Goal: Task Accomplishment & Management: Use online tool/utility

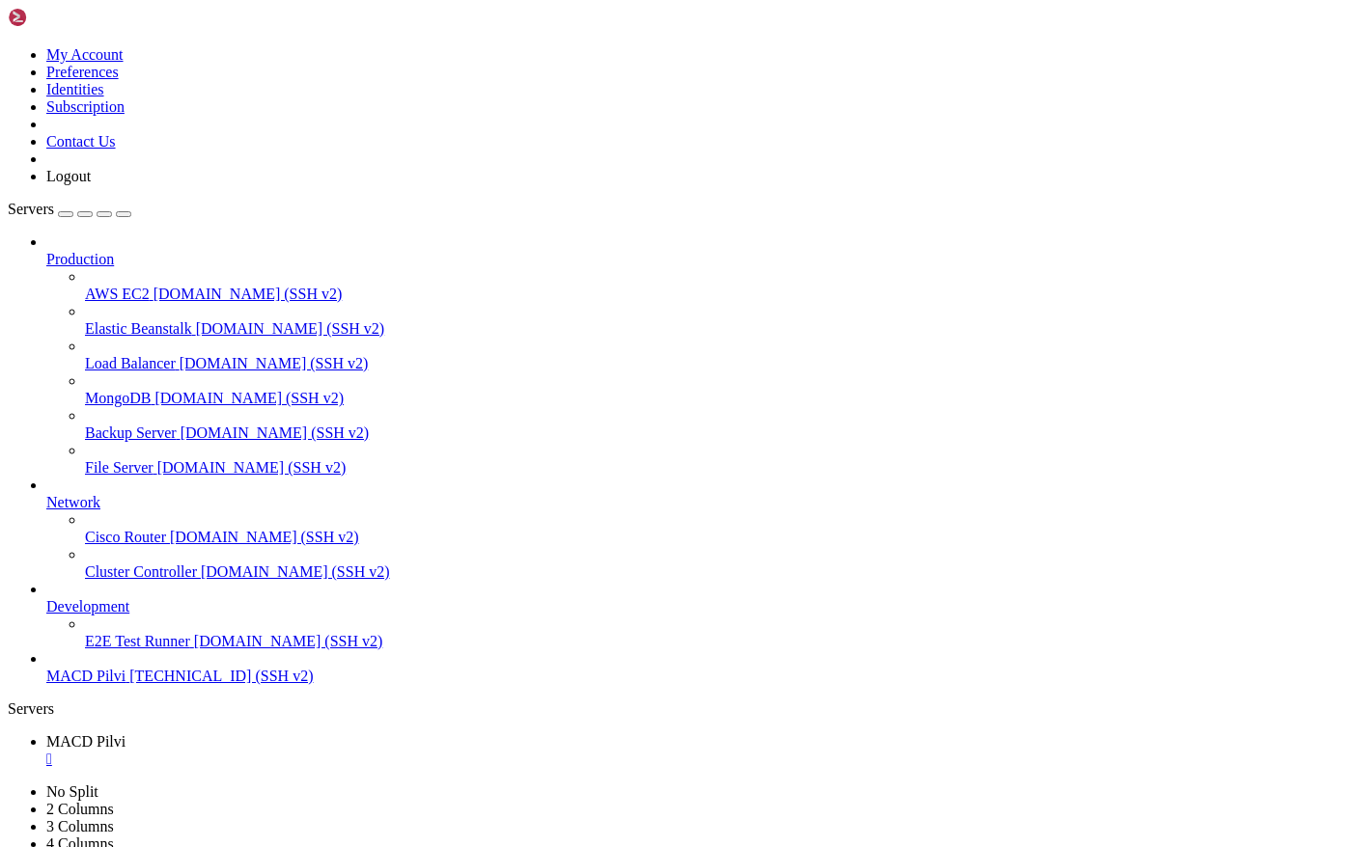
scroll to position [55553, 0]
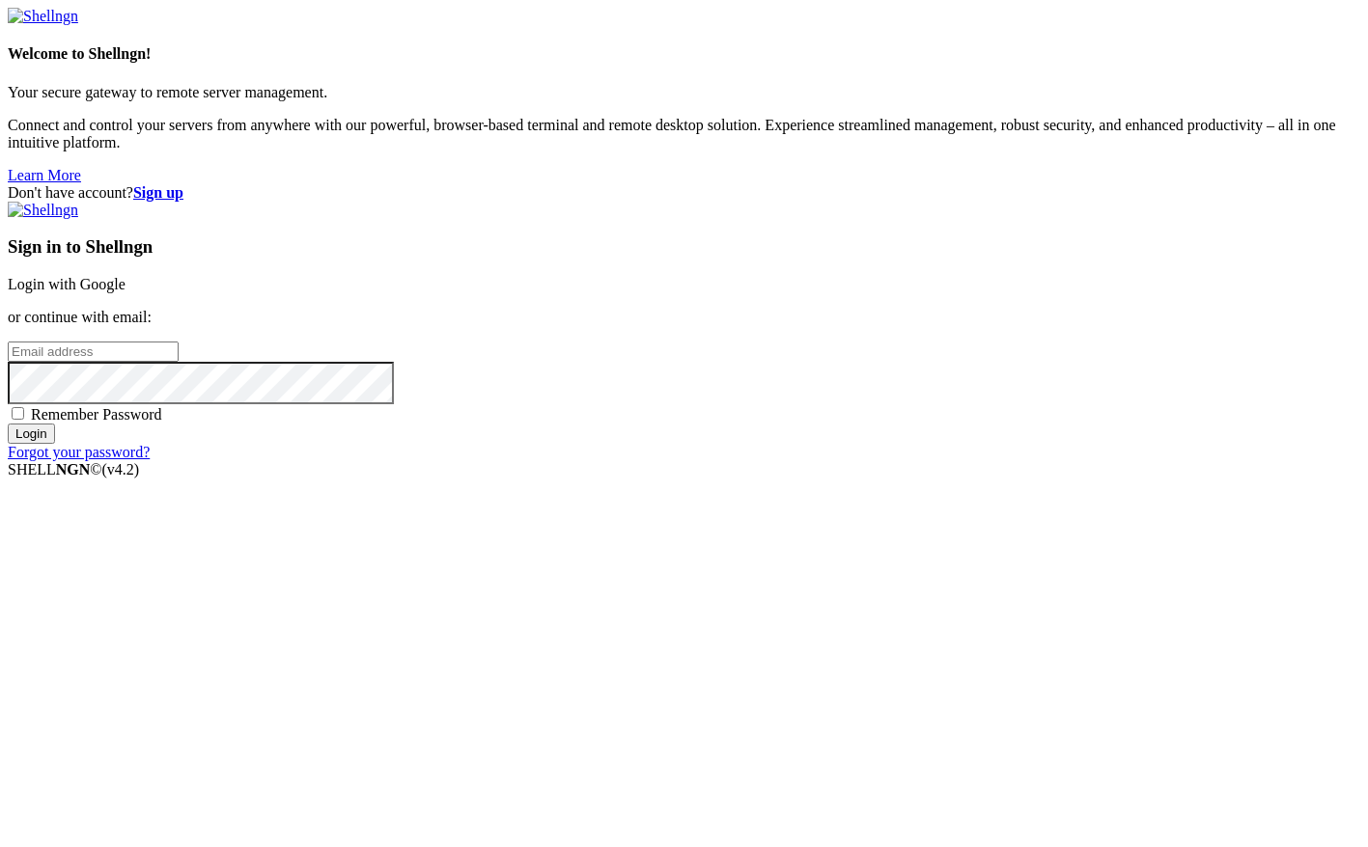
type input "root"
click at [55, 444] on input "Login" at bounding box center [31, 434] width 47 height 20
click at [179, 362] on input "root" at bounding box center [93, 352] width 171 height 20
click at [1163, 357] on div "Don't have account? Sign up Sign in to Shellngn Login with Google or continue w…" at bounding box center [684, 322] width 1352 height 277
click at [125, 292] on link "Login with Google" at bounding box center [67, 284] width 118 height 16
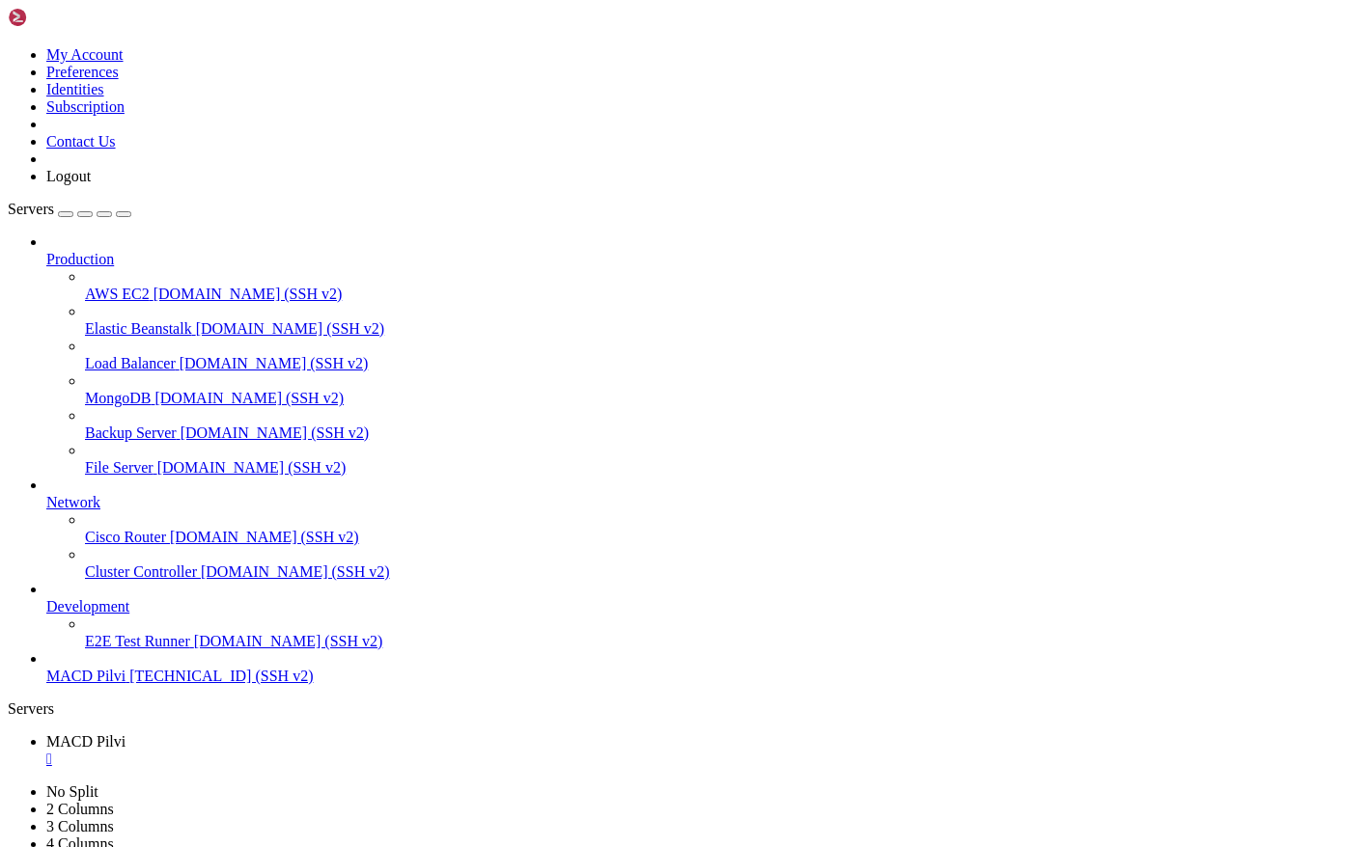
scroll to position [55553, 0]
drag, startPoint x: 337, startPoint y: 1682, endPoint x: 128, endPoint y: 1685, distance: 208.5
copy x-row "[URL][TECHNICAL_ID]"
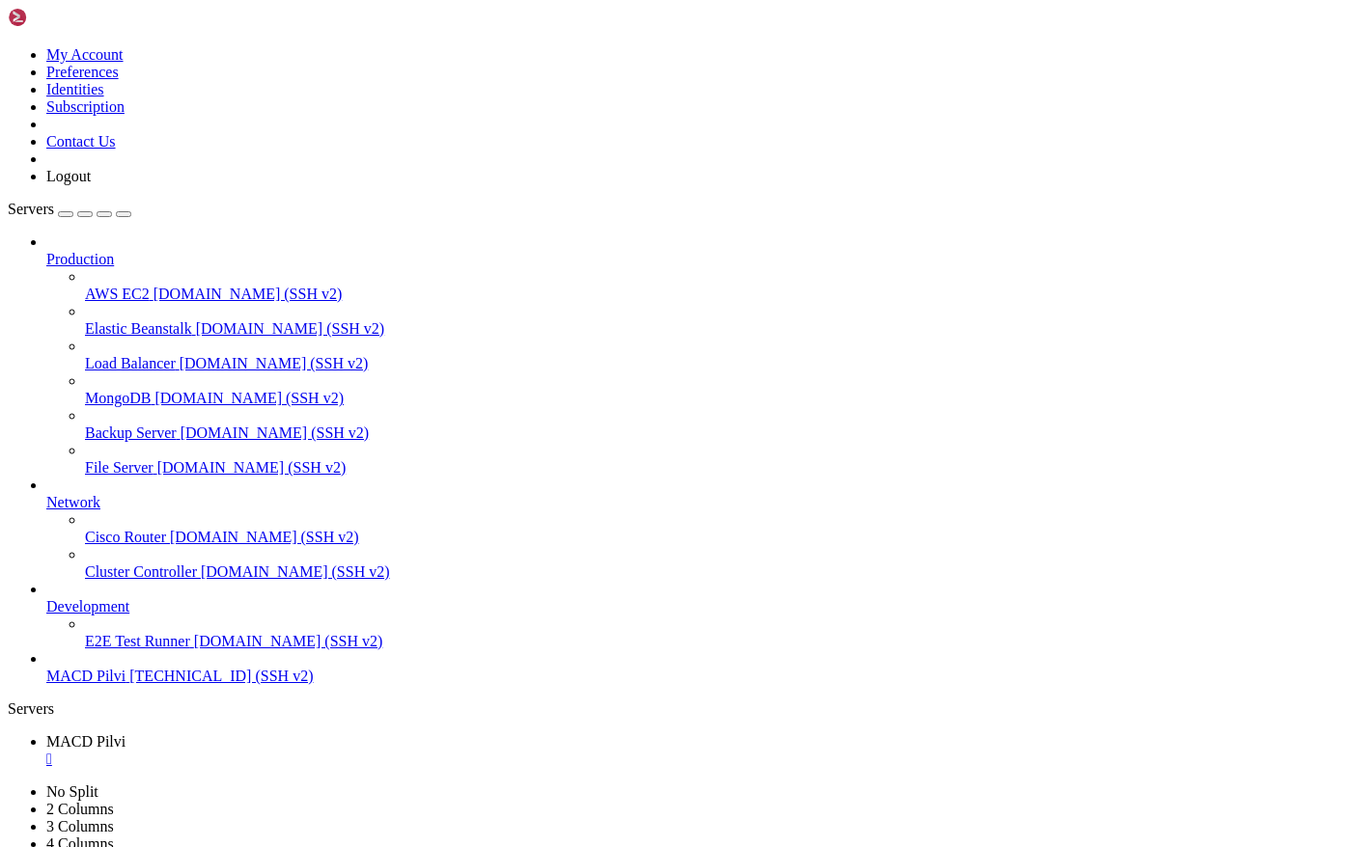
drag, startPoint x: 345, startPoint y: 1631, endPoint x: 130, endPoint y: 1638, distance: 214.4
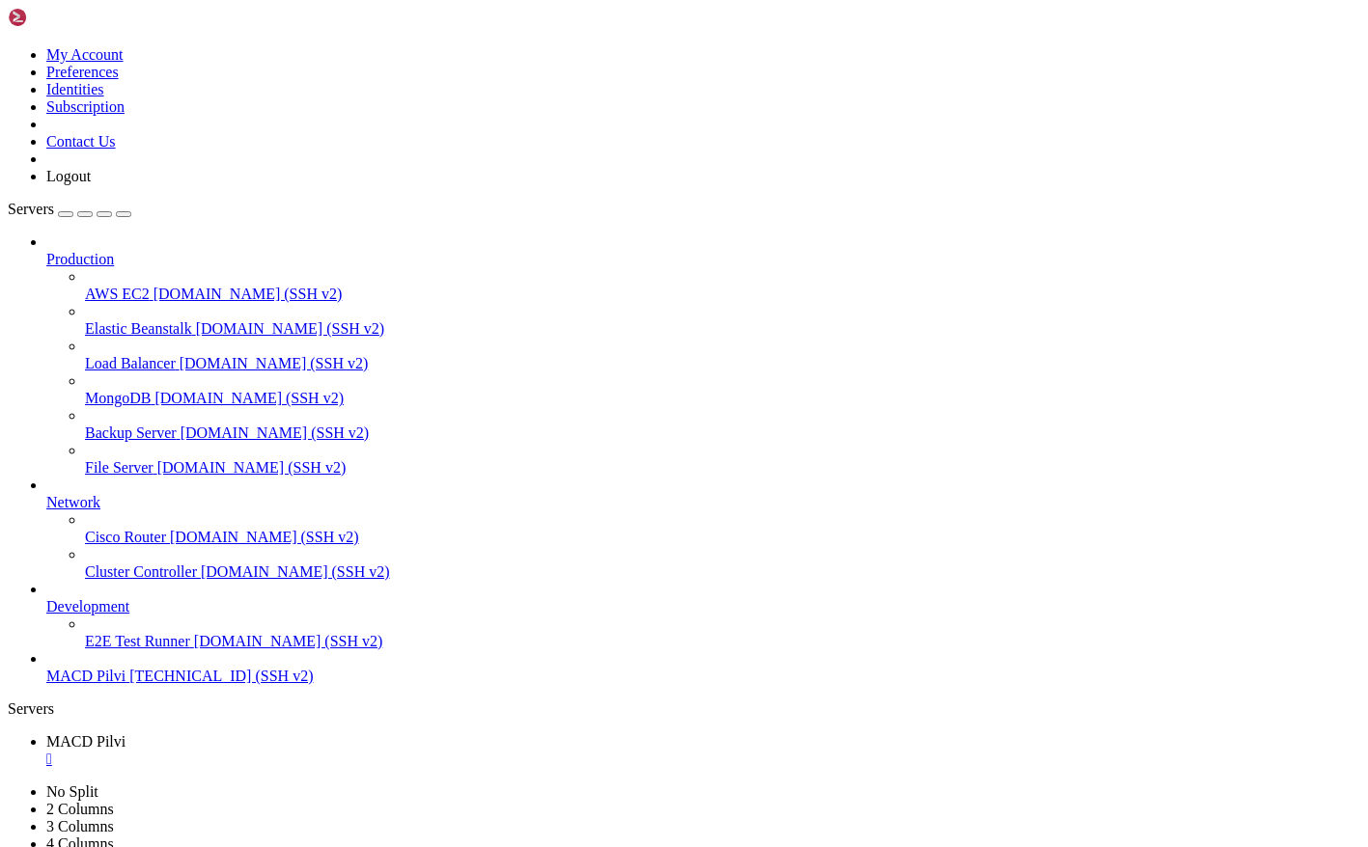
drag, startPoint x: 334, startPoint y: 1750, endPoint x: 126, endPoint y: 1750, distance: 207.5
copy x-row "[URL][TECHNICAL_ID]"
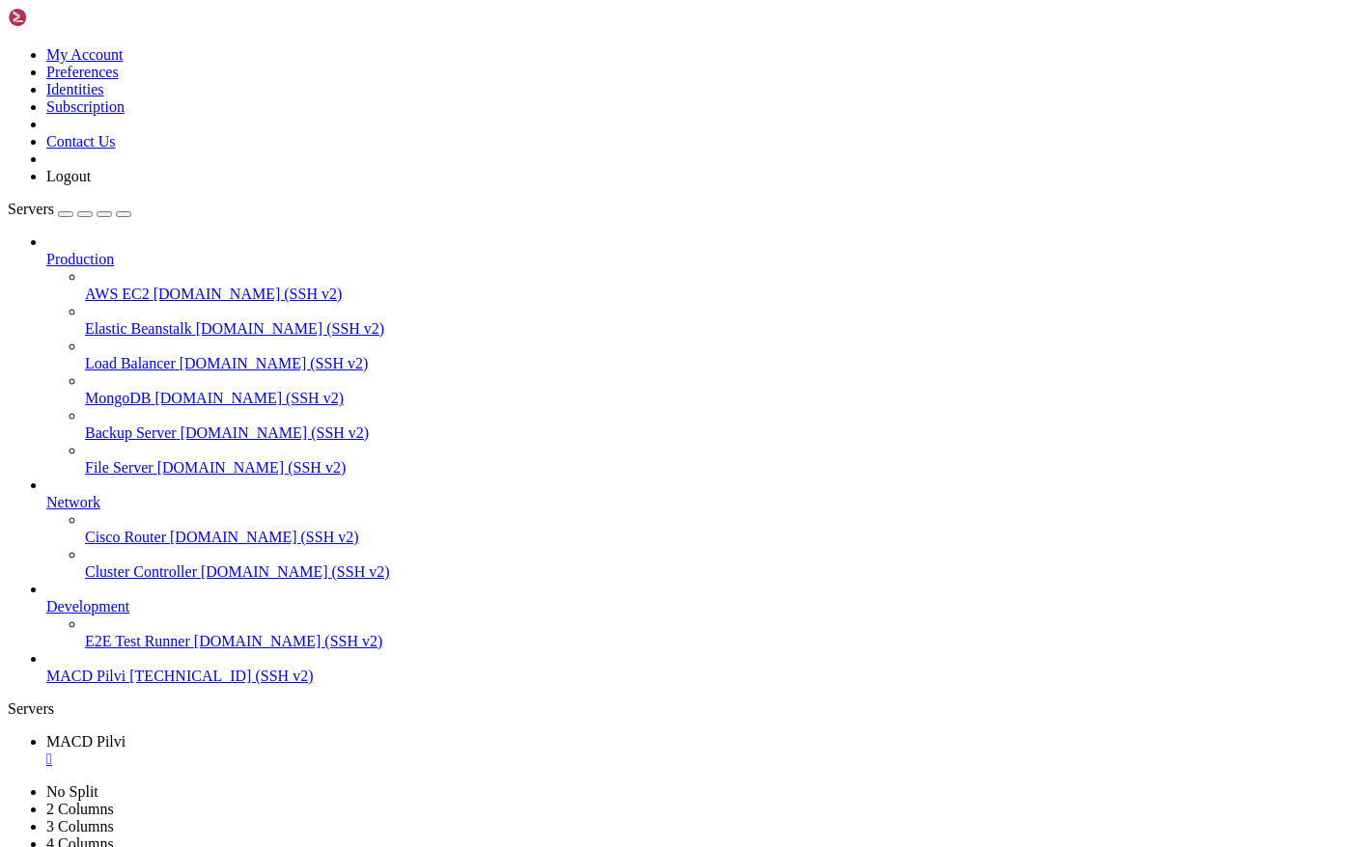
scroll to position [55815, 0]
